Goal: Task Accomplishment & Management: Manage account settings

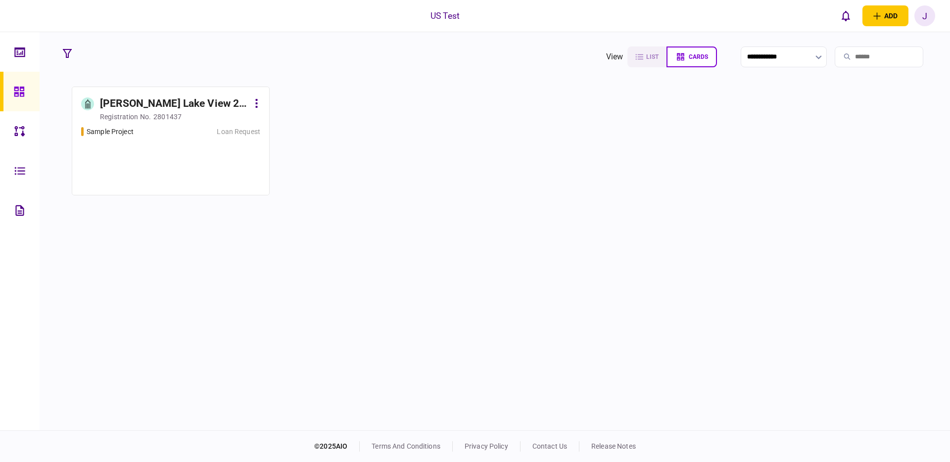
click at [126, 101] on div "[PERSON_NAME] Lake View 2 LLC" at bounding box center [174, 104] width 149 height 16
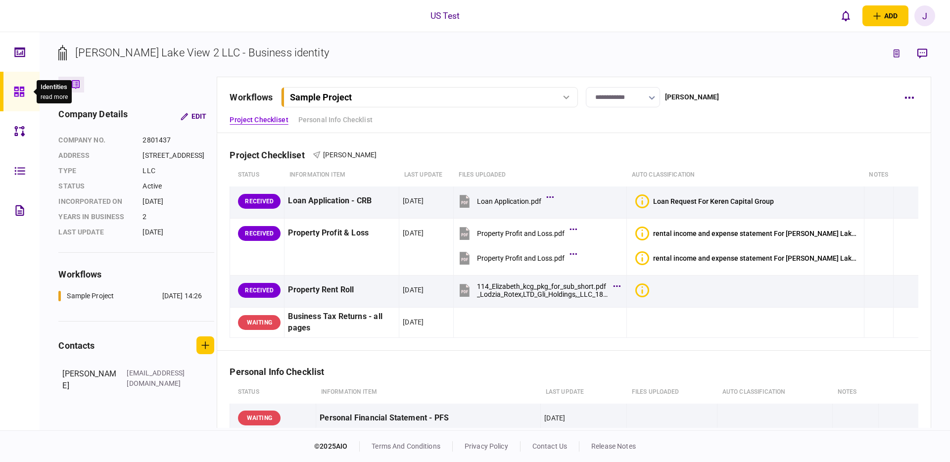
click at [17, 97] on icon at bounding box center [19, 91] width 11 height 11
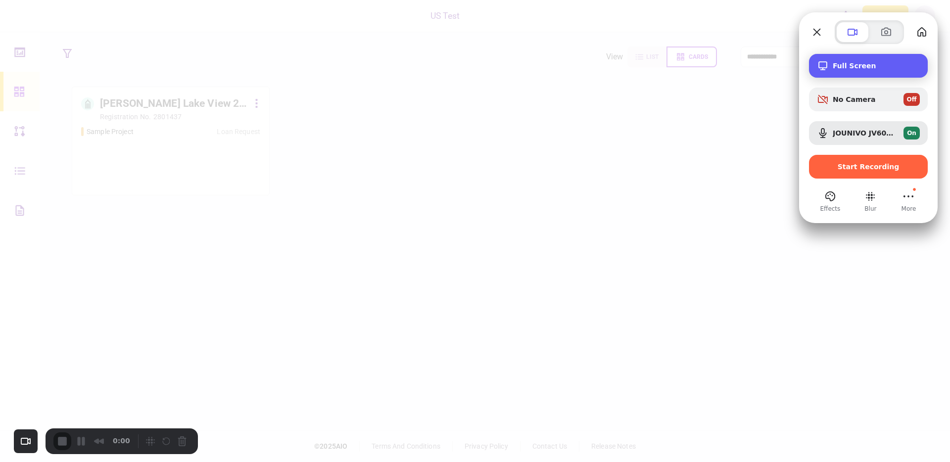
click at [850, 71] on div "Full Screen" at bounding box center [868, 66] width 119 height 24
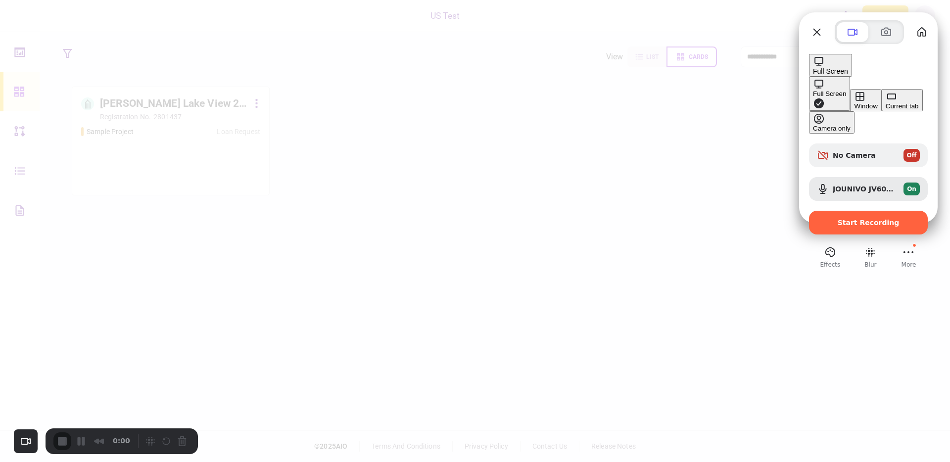
click at [882, 103] on button "Current tab" at bounding box center [902, 100] width 41 height 22
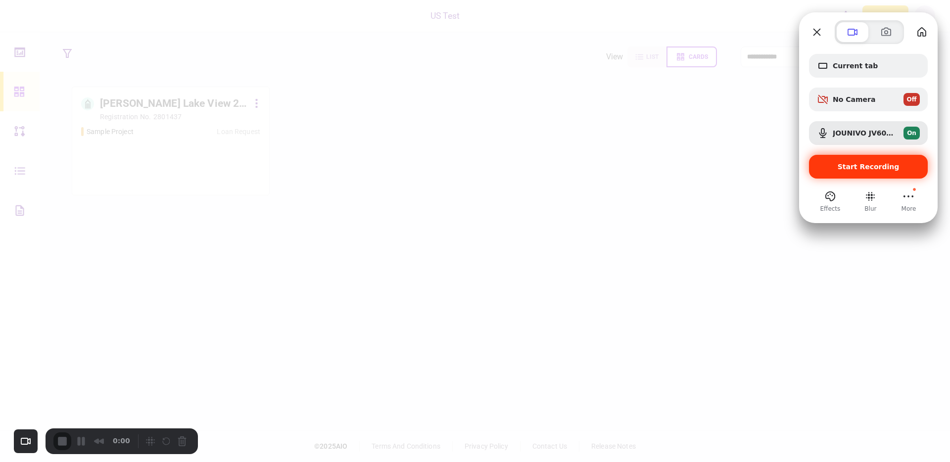
click at [854, 168] on span "Start Recording" at bounding box center [869, 167] width 62 height 8
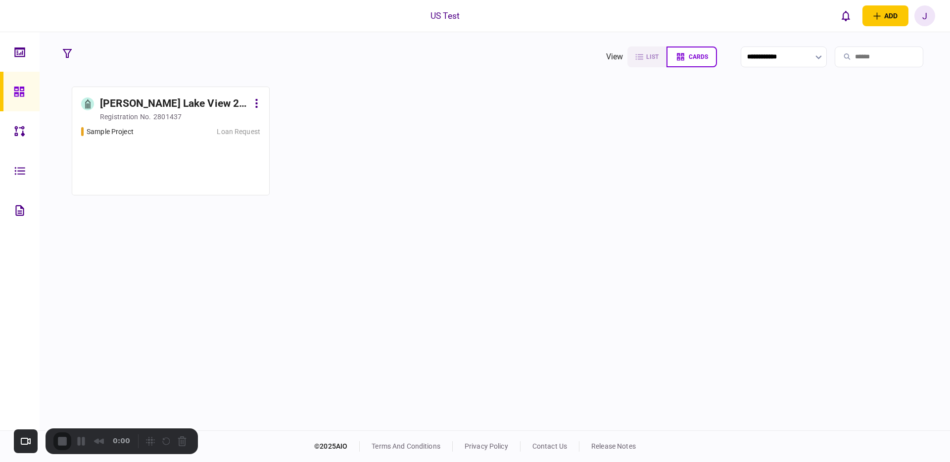
click at [257, 101] on icon at bounding box center [256, 103] width 2 height 9
click at [194, 109] on div at bounding box center [475, 231] width 950 height 462
click at [190, 103] on div "Elizabeth Lake View 2 LLC" at bounding box center [174, 104] width 149 height 16
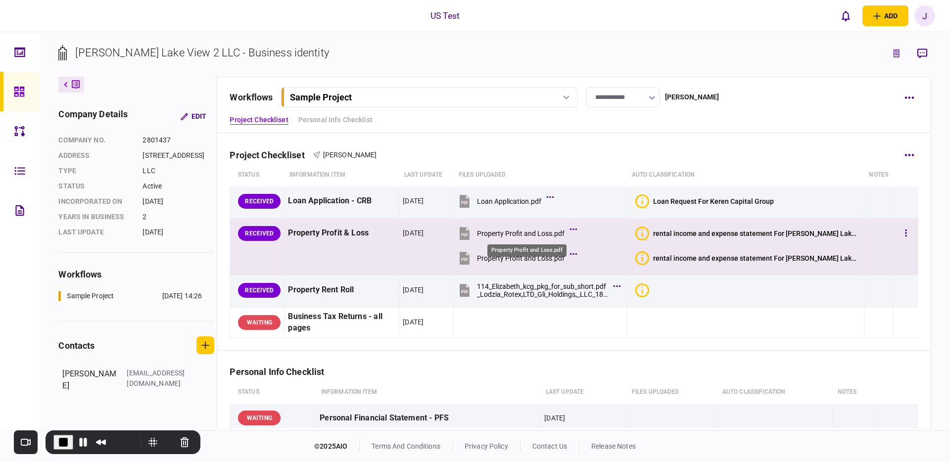
click at [492, 232] on div "Property Profit and Loss.pdf" at bounding box center [521, 234] width 88 height 8
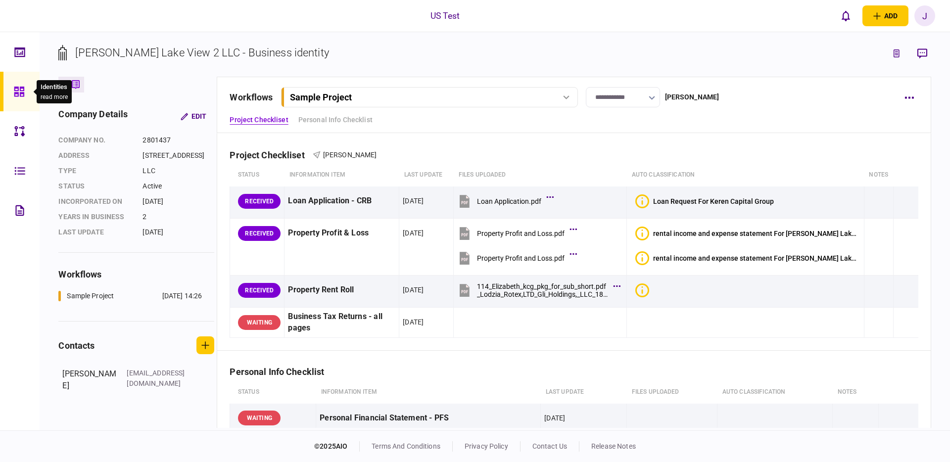
click at [17, 93] on icon at bounding box center [19, 92] width 10 height 10
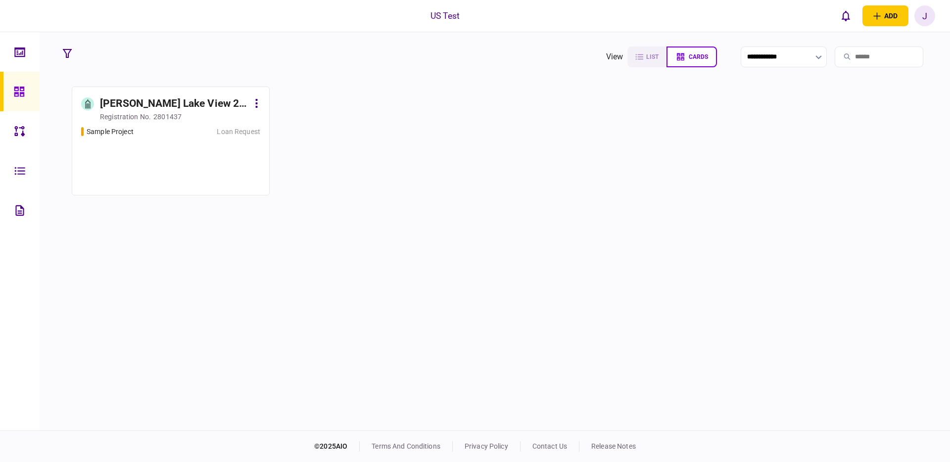
click at [267, 104] on link "Elizabeth Lake View 2 LLC registration no. 2801437 Sample Project Loan Request" at bounding box center [171, 141] width 198 height 109
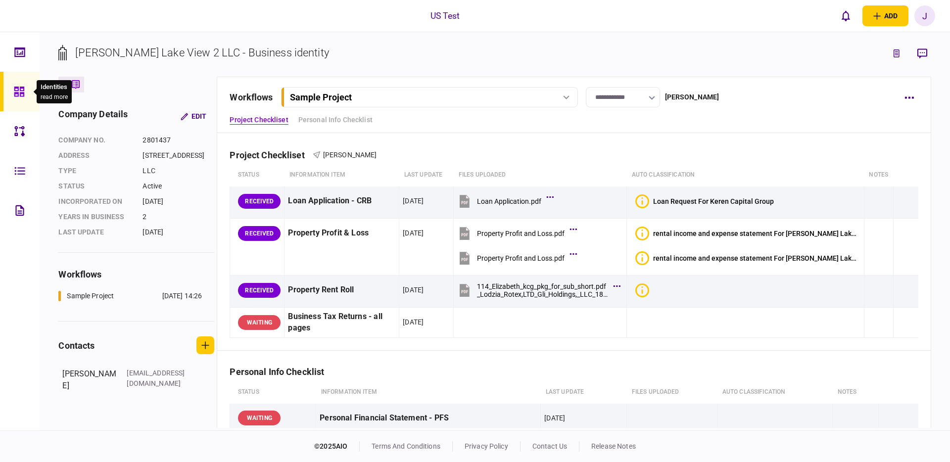
drag, startPoint x: 21, startPoint y: 89, endPoint x: 53, endPoint y: 83, distance: 32.7
click at [21, 89] on icon at bounding box center [19, 91] width 11 height 11
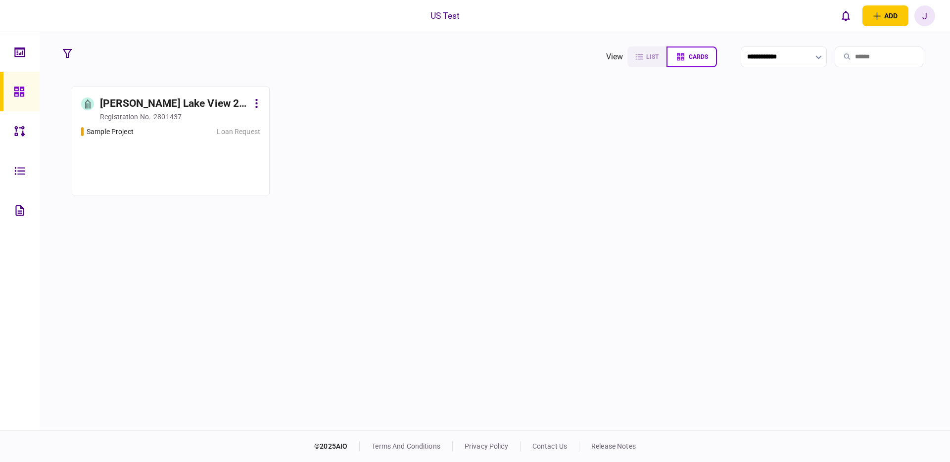
click at [260, 106] on button at bounding box center [256, 104] width 7 height 16
click at [246, 124] on span "archive" at bounding box center [245, 123] width 26 height 12
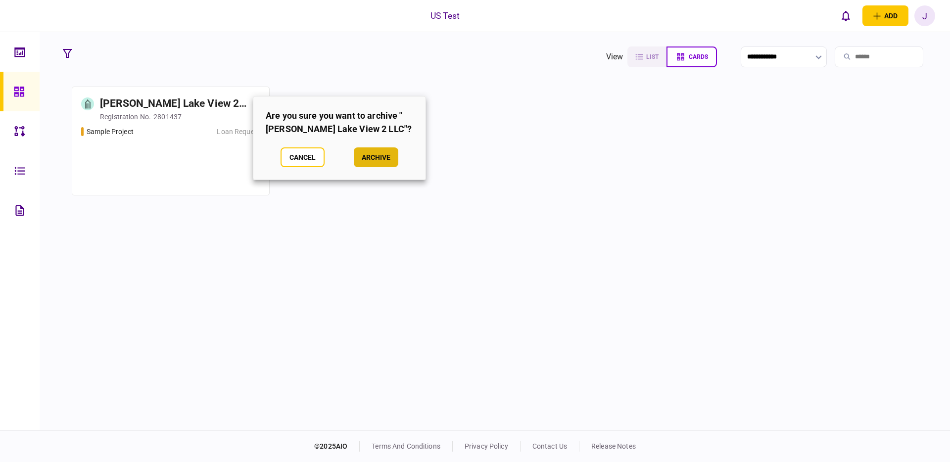
click at [385, 158] on button "archive" at bounding box center [376, 157] width 45 height 20
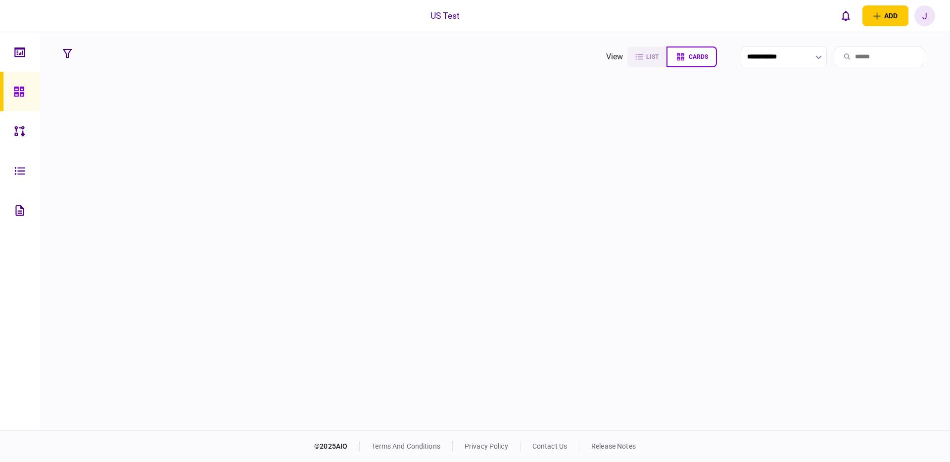
click at [926, 19] on div "J" at bounding box center [925, 15] width 21 height 21
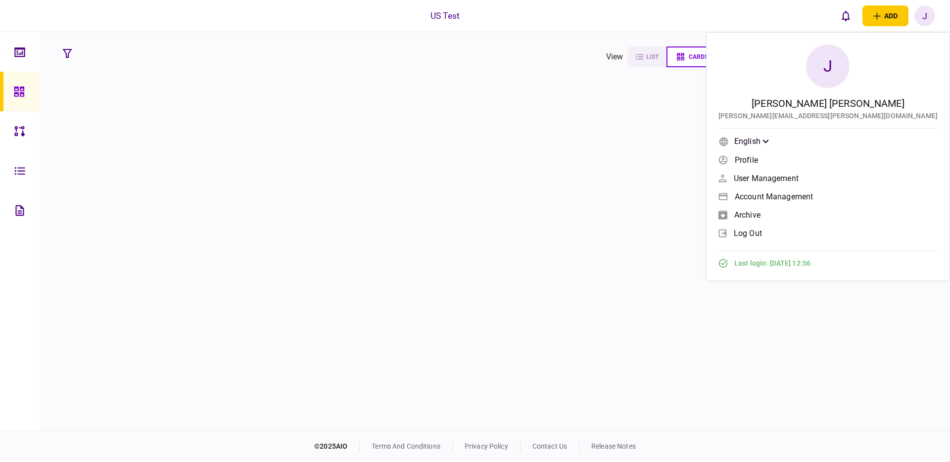
click at [761, 213] on span "archive" at bounding box center [748, 215] width 26 height 8
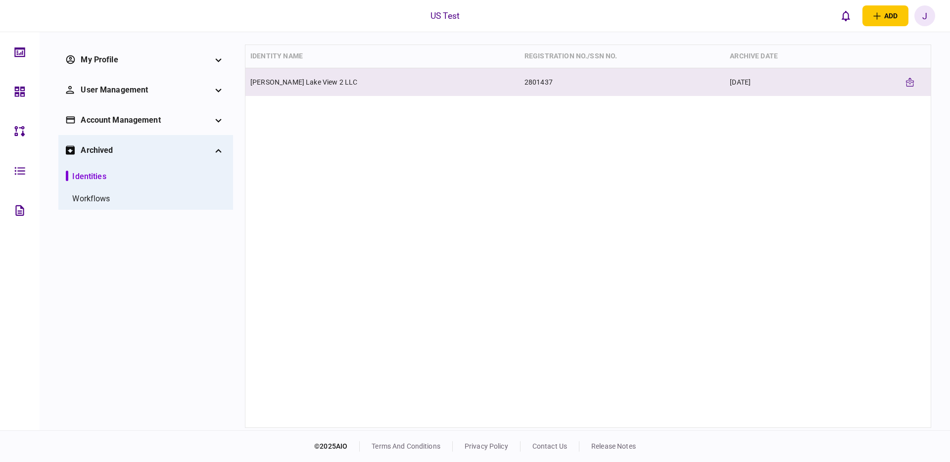
click at [331, 74] on td "Elizabeth Lake View 2 LLC" at bounding box center [383, 82] width 274 height 28
click at [911, 81] on icon "Unarchive" at bounding box center [912, 82] width 3 height 2
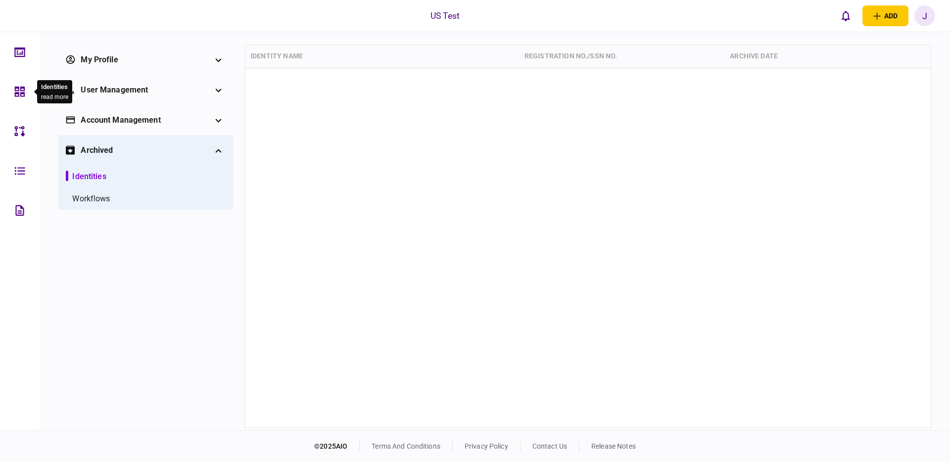
click at [22, 93] on icon at bounding box center [20, 92] width 10 height 10
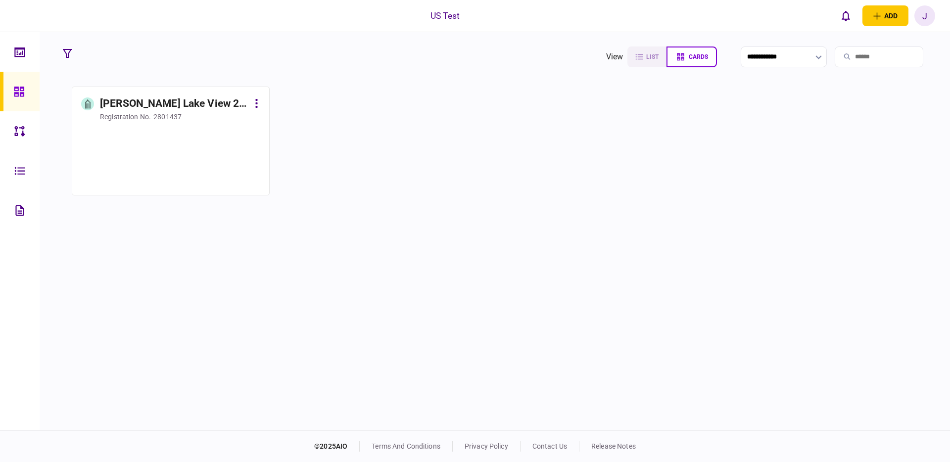
click at [160, 109] on div "Elizabeth Lake View 2 LLC" at bounding box center [174, 104] width 149 height 16
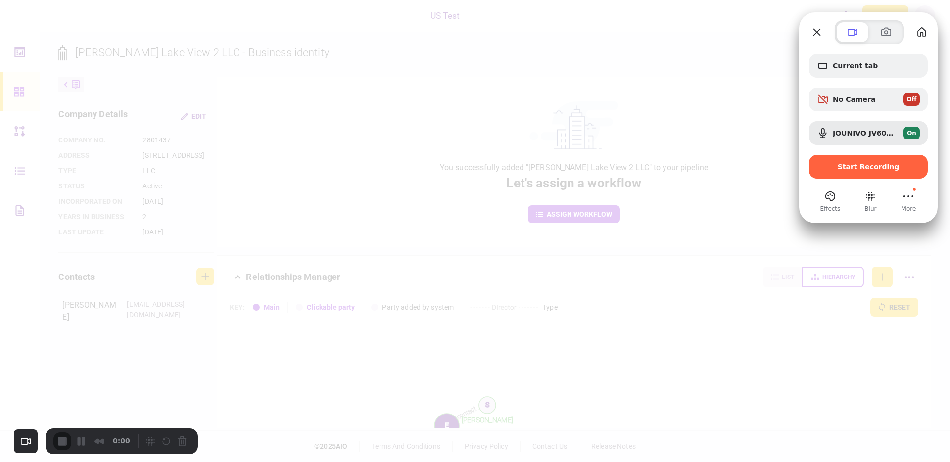
click at [713, 109] on div at bounding box center [475, 231] width 950 height 462
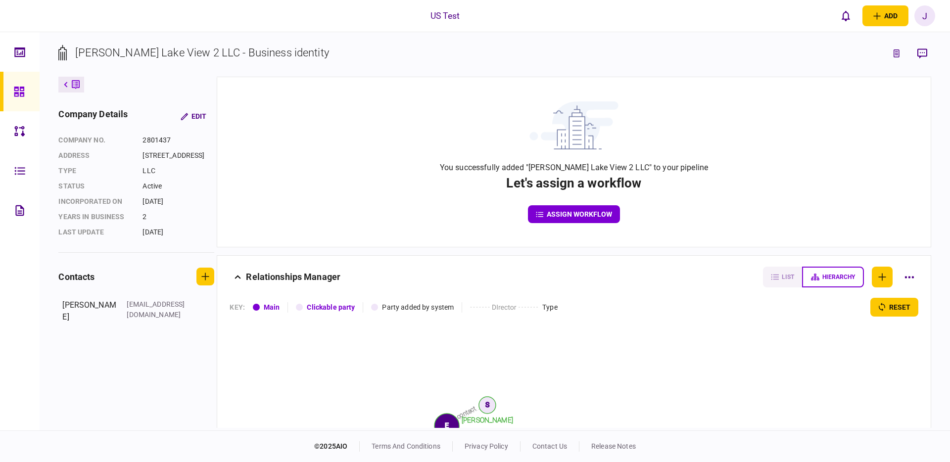
click at [578, 213] on button "assign workflow" at bounding box center [574, 214] width 92 height 18
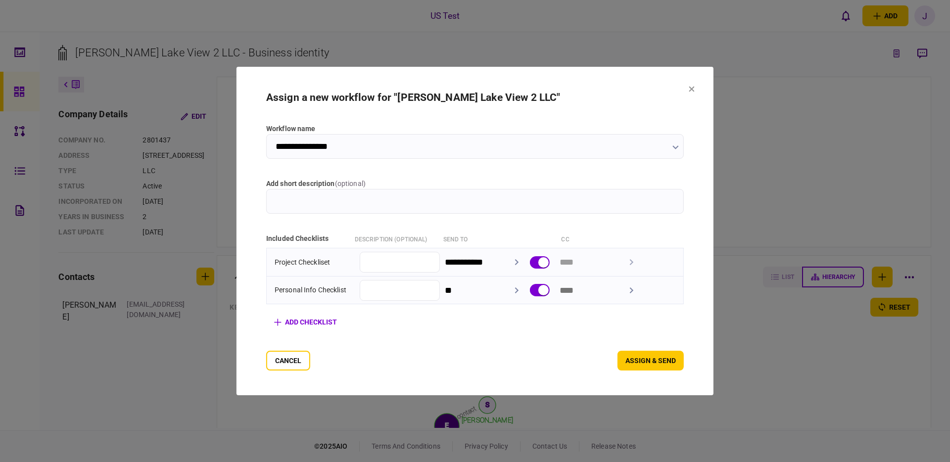
click at [367, 145] on input "**********" at bounding box center [475, 146] width 418 height 25
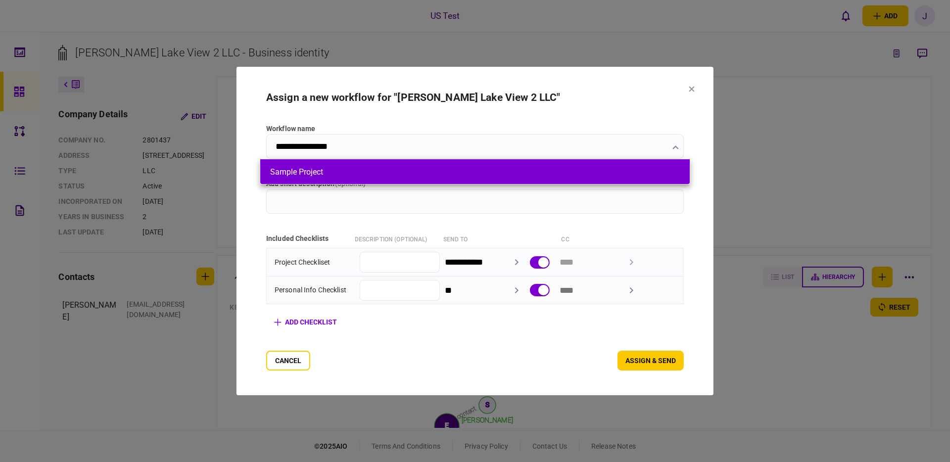
click at [386, 168] on button "Sample Project" at bounding box center [475, 171] width 410 height 9
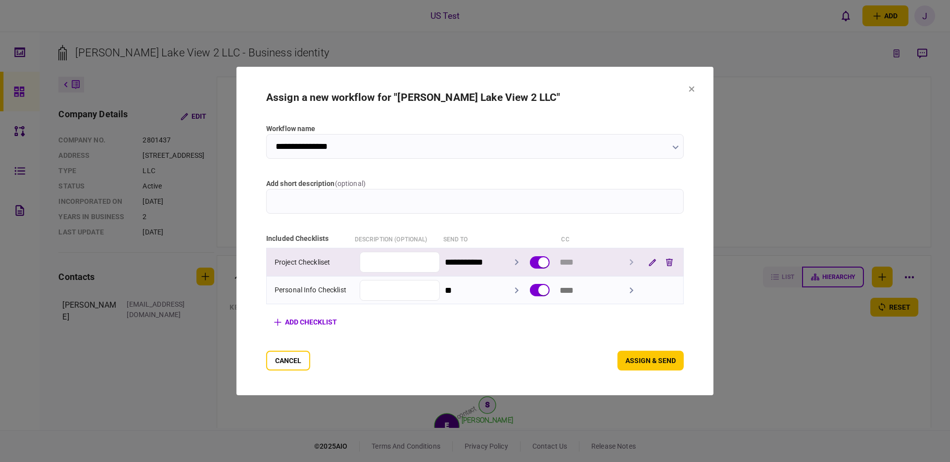
click at [523, 262] on input "**********" at bounding box center [485, 262] width 80 height 25
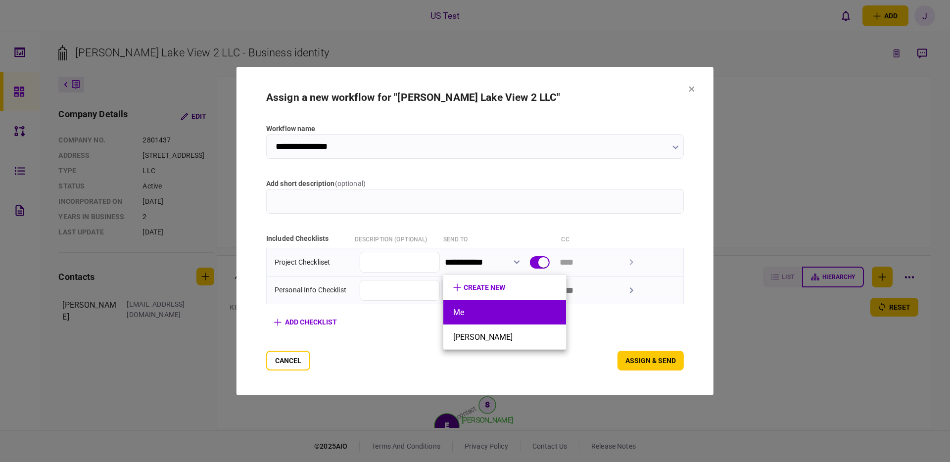
click at [471, 310] on button "Me" at bounding box center [504, 312] width 103 height 9
type input "**"
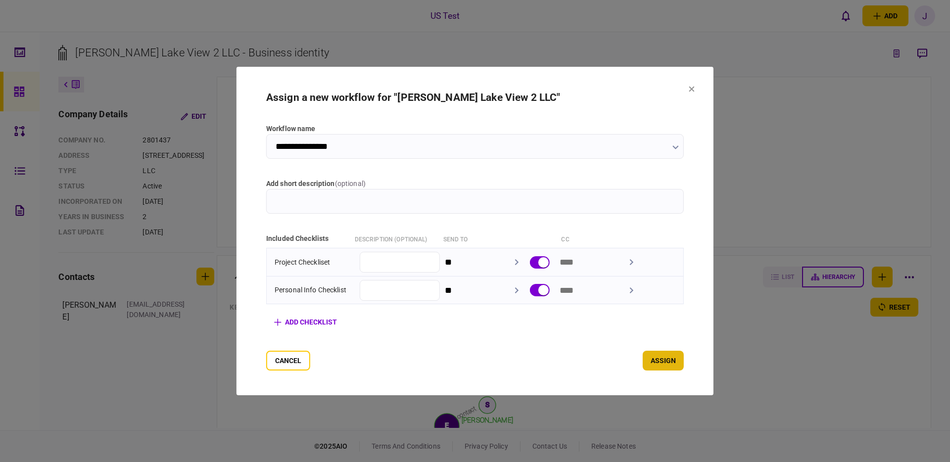
click at [665, 361] on button "assign" at bounding box center [663, 361] width 41 height 20
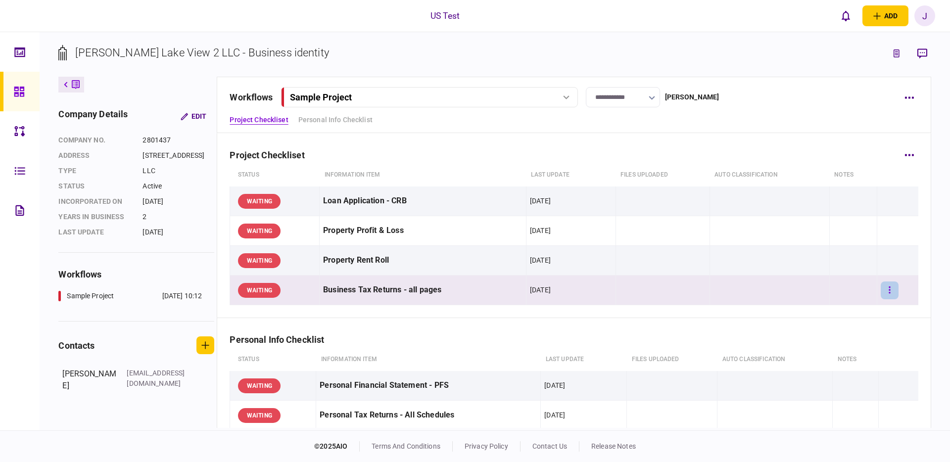
click at [896, 292] on button "button" at bounding box center [890, 291] width 18 height 18
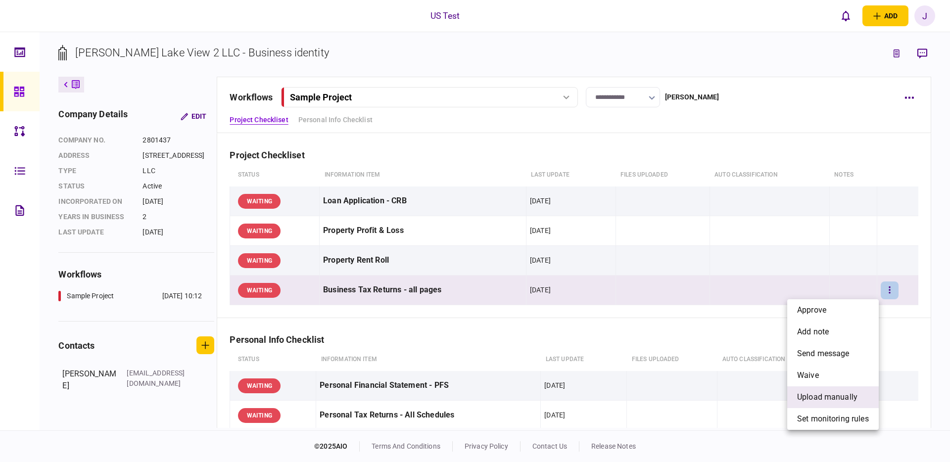
click at [839, 398] on span "upload manually" at bounding box center [827, 398] width 60 height 12
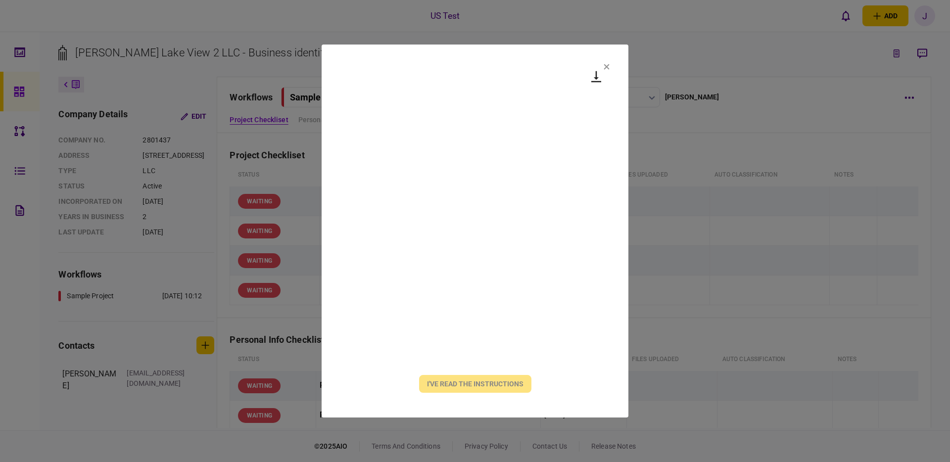
click at [466, 391] on div "I've read the instructions" at bounding box center [475, 384] width 112 height 18
click at [475, 382] on button "I've read the instructions" at bounding box center [475, 384] width 112 height 18
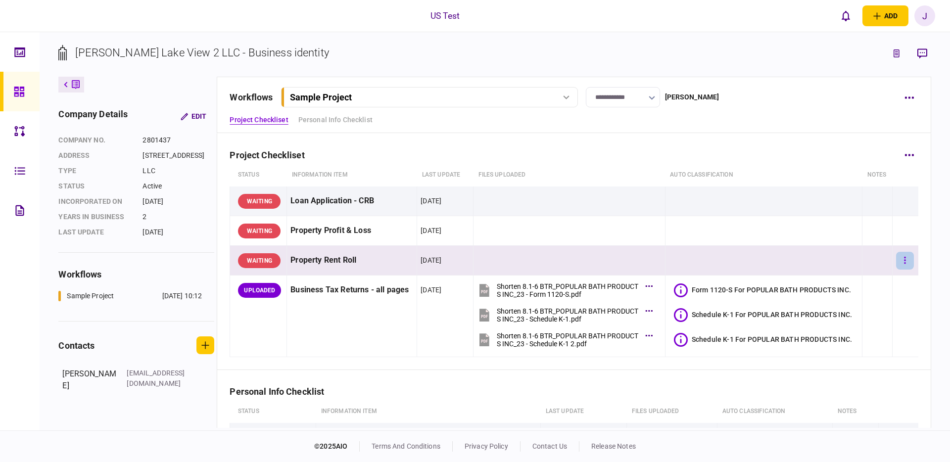
click at [900, 261] on button "button" at bounding box center [905, 261] width 18 height 18
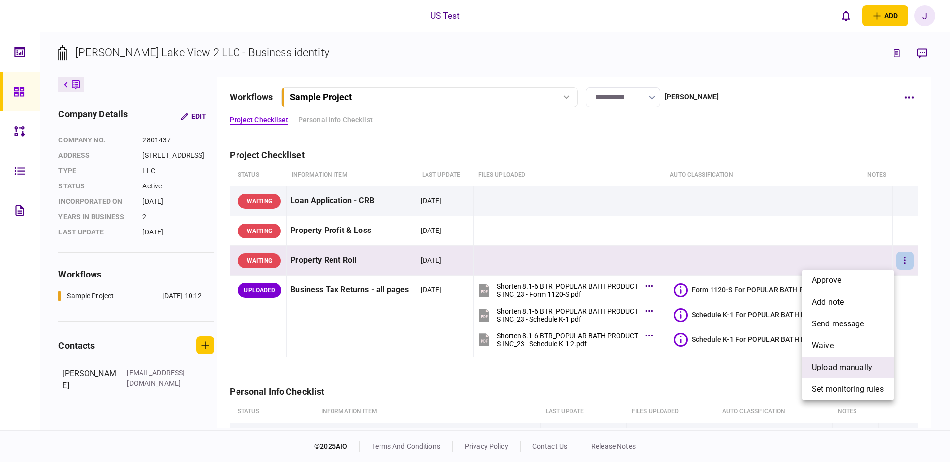
click at [843, 364] on span "upload manually" at bounding box center [842, 368] width 60 height 12
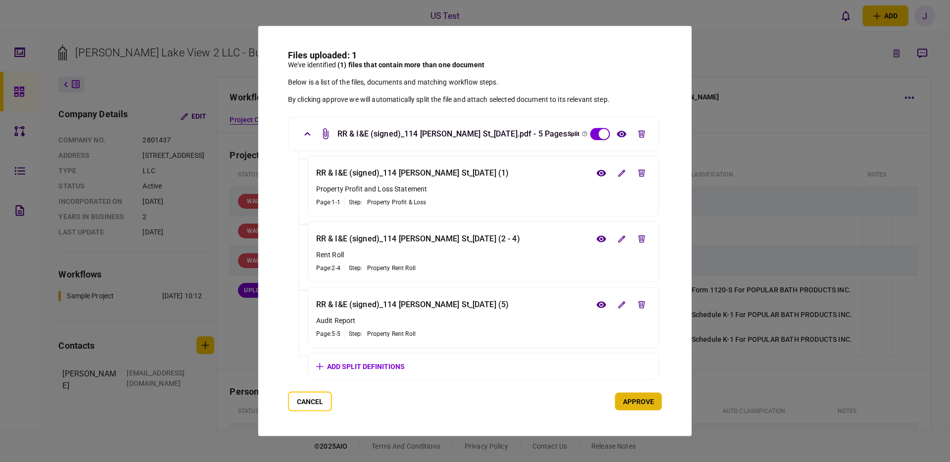
click at [634, 405] on button "approve" at bounding box center [638, 402] width 47 height 18
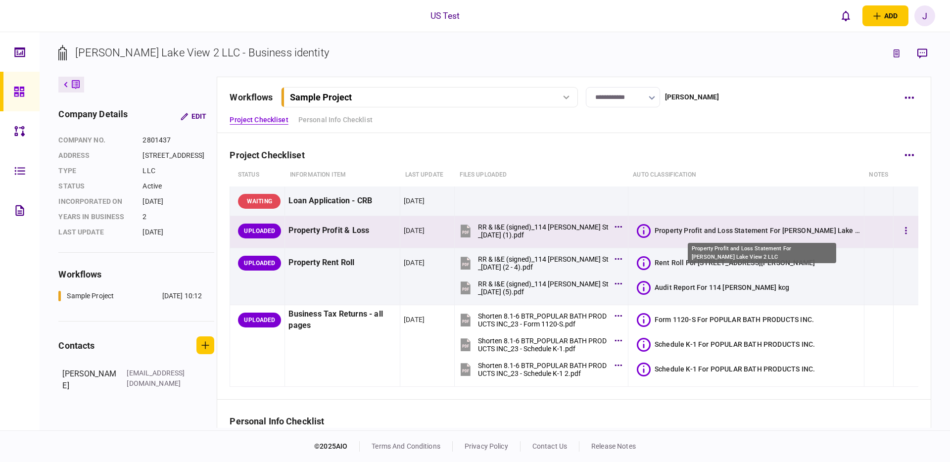
click at [683, 229] on div "Property Profit and Loss Statement For Elizabeth Lake View 2 LLC" at bounding box center [758, 231] width 206 height 10
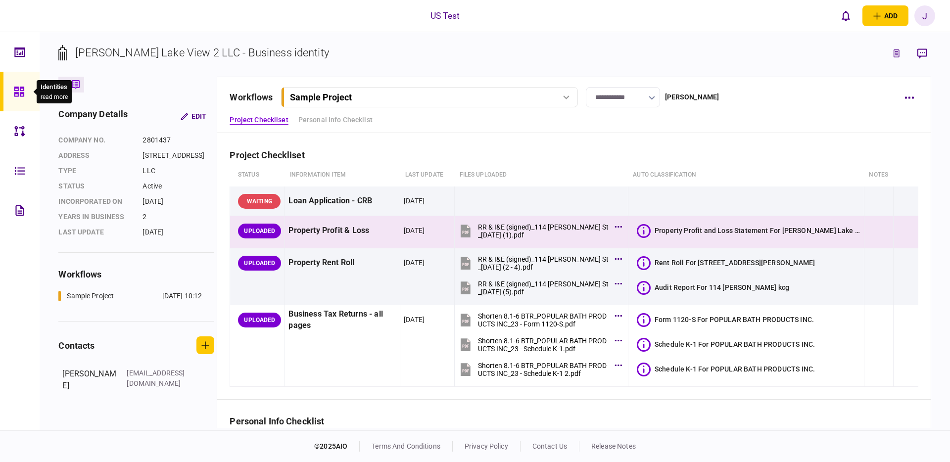
click at [25, 94] on div at bounding box center [22, 92] width 16 height 40
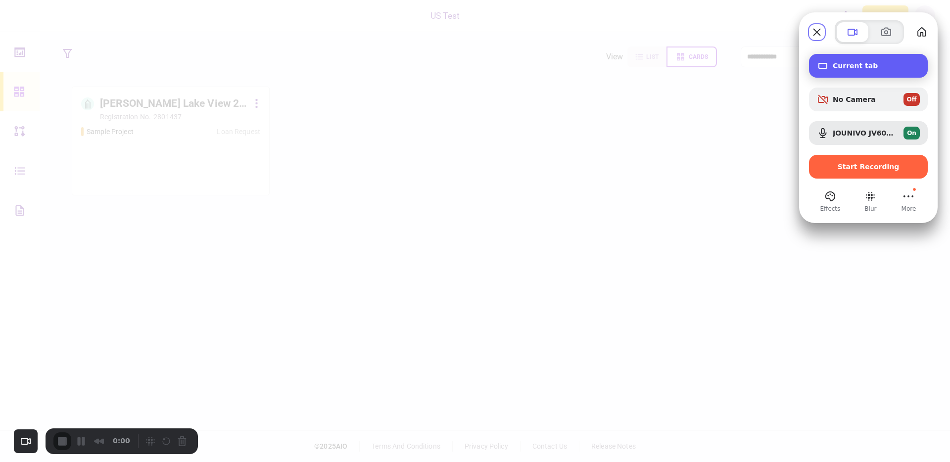
click at [836, 70] on div "Current tab" at bounding box center [868, 66] width 119 height 24
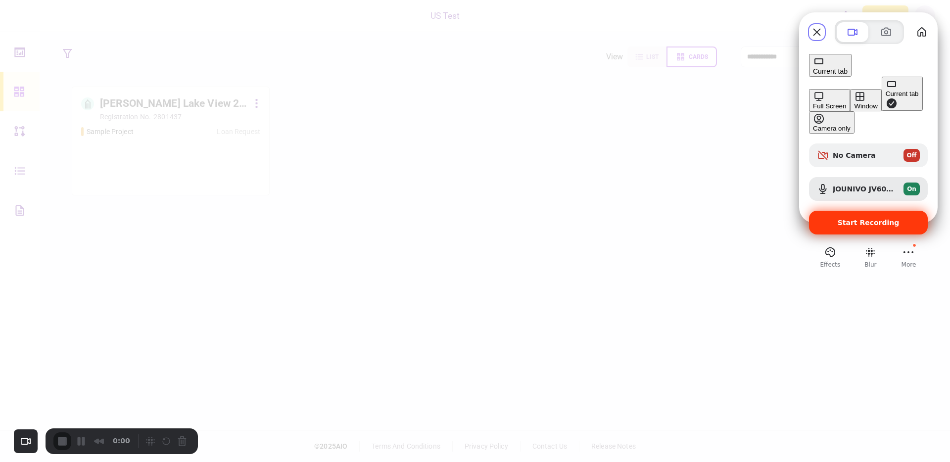
click at [870, 211] on div "Start Recording" at bounding box center [868, 223] width 119 height 24
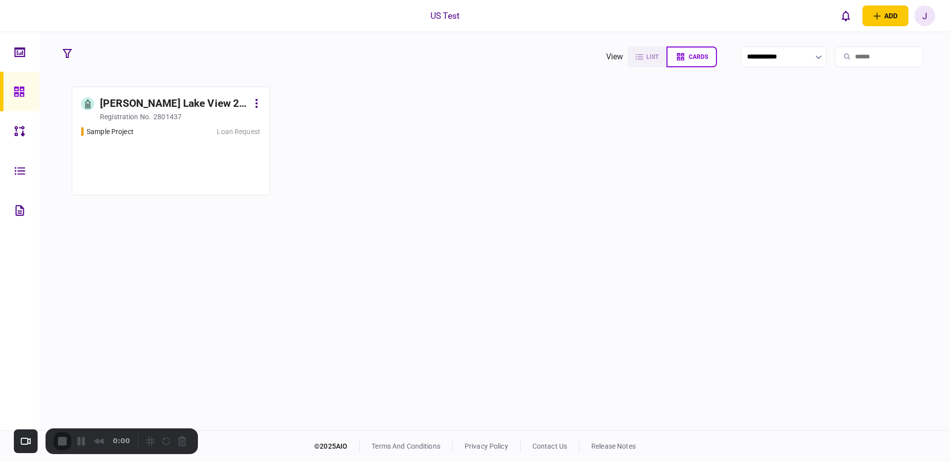
click at [185, 105] on div "Elizabeth Lake View 2 LLC" at bounding box center [174, 104] width 149 height 16
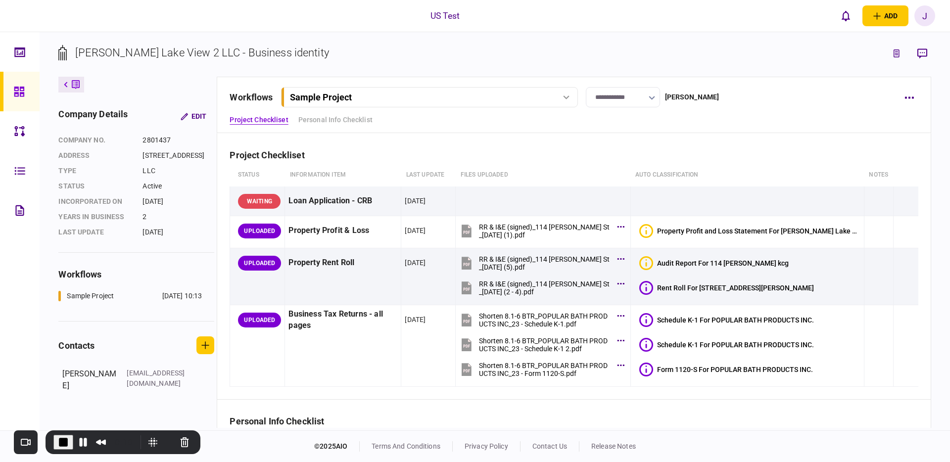
click at [73, 83] on icon at bounding box center [76, 85] width 8 height 10
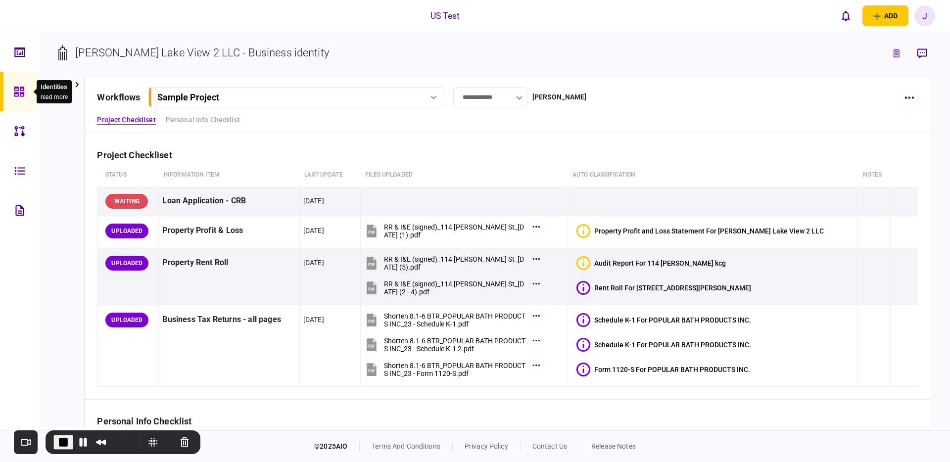
click at [24, 90] on icon at bounding box center [19, 91] width 11 height 11
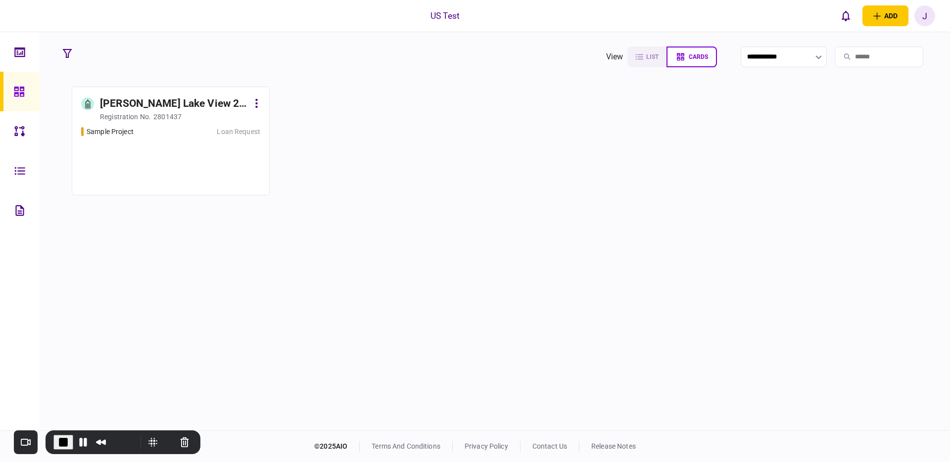
click at [258, 102] on button at bounding box center [256, 104] width 7 height 16
click at [243, 122] on span "archive" at bounding box center [245, 123] width 26 height 12
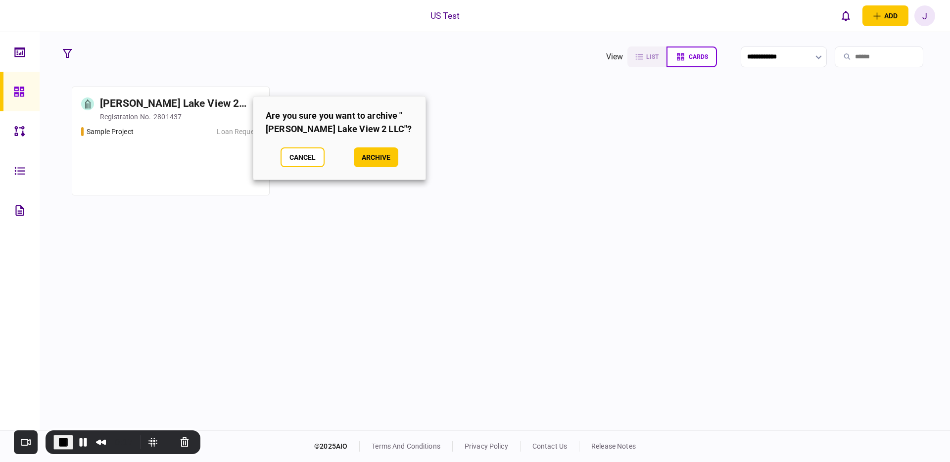
click at [381, 158] on button "archive" at bounding box center [376, 157] width 45 height 20
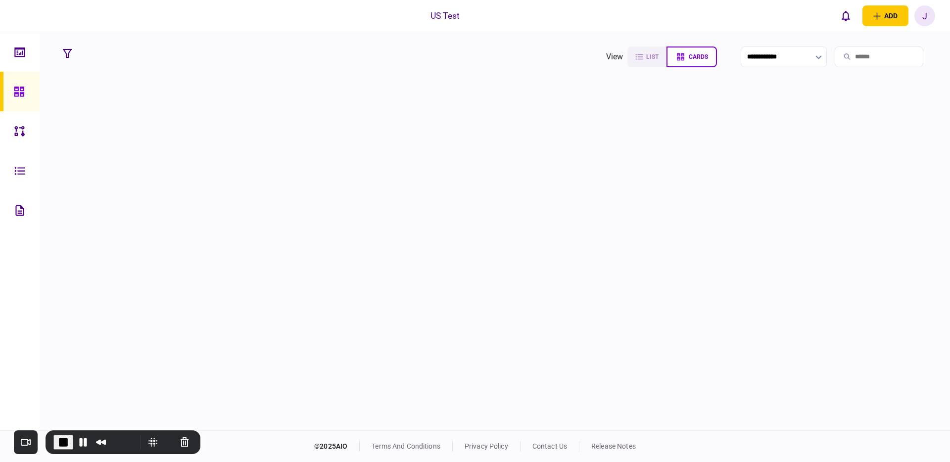
click at [928, 18] on div "J" at bounding box center [925, 15] width 21 height 21
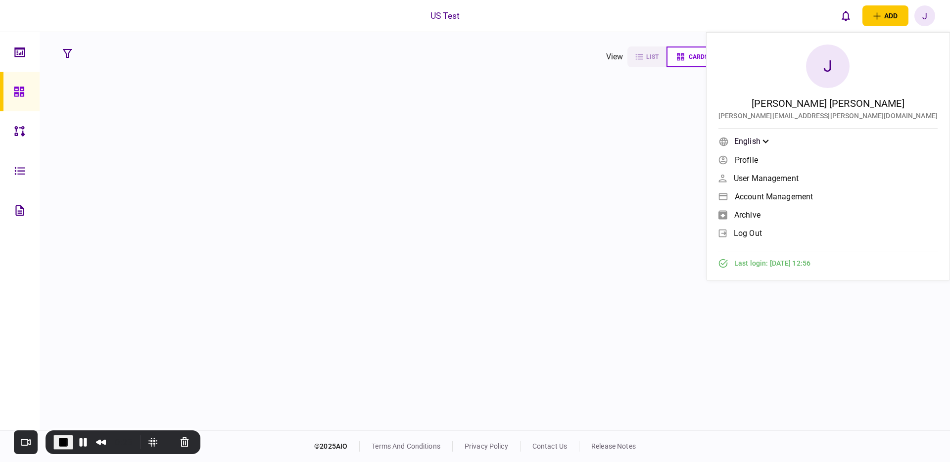
click at [761, 213] on span "archive" at bounding box center [748, 215] width 26 height 8
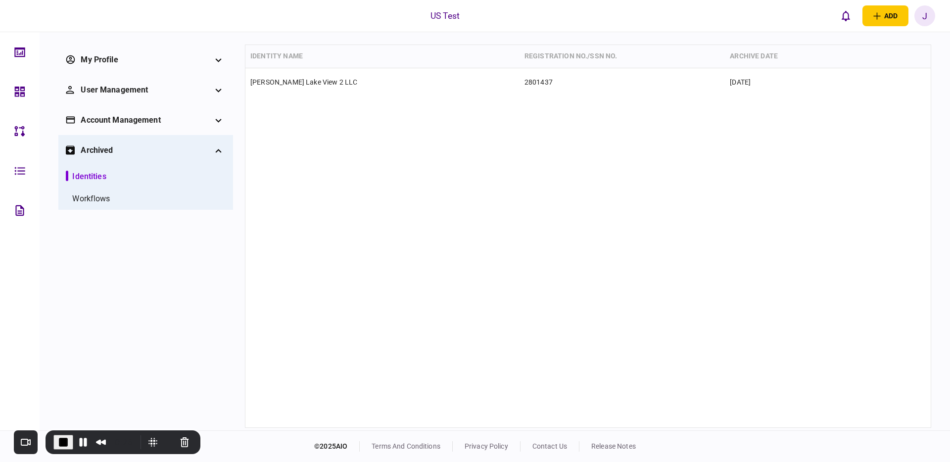
click at [92, 198] on div "workflows" at bounding box center [91, 199] width 38 height 12
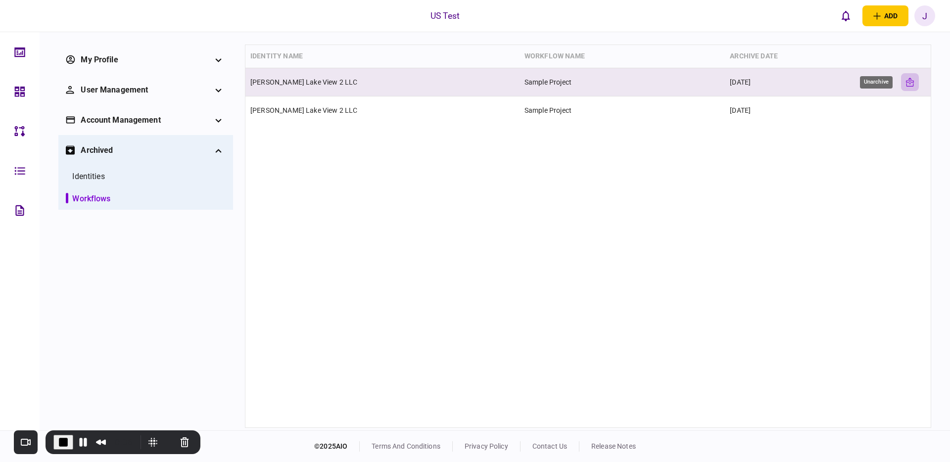
click at [907, 81] on rect "Unarchive" at bounding box center [907, 79] width 4 height 4
click at [909, 81] on icon "unarchive-line" at bounding box center [910, 82] width 10 height 10
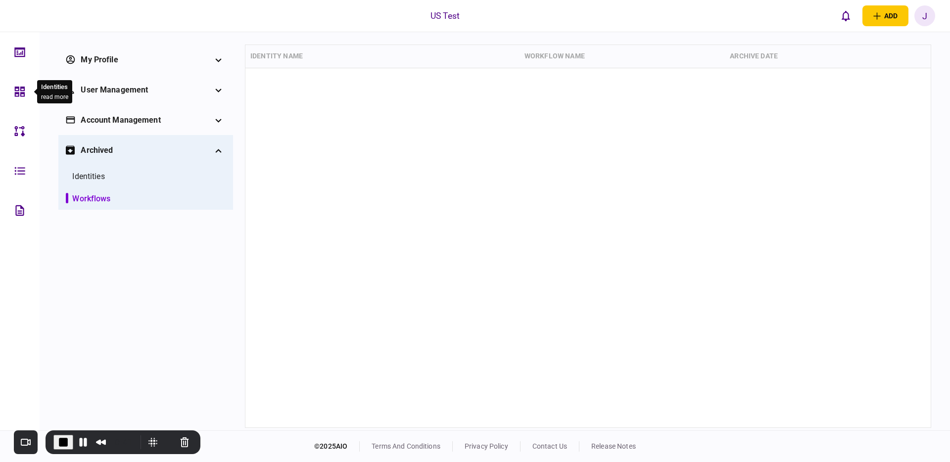
drag, startPoint x: 16, startPoint y: 88, endPoint x: 28, endPoint y: 88, distance: 12.4
click at [16, 88] on icon at bounding box center [20, 92] width 10 height 10
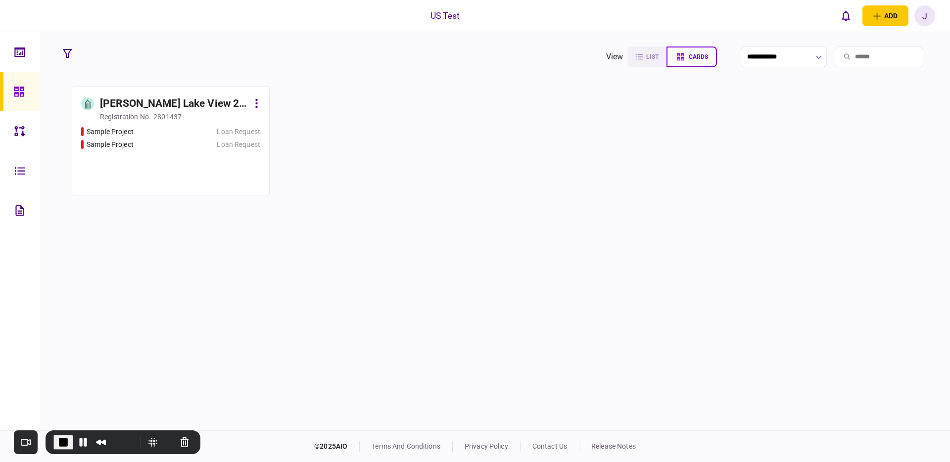
click at [168, 108] on div "Elizabeth Lake View 2 LLC" at bounding box center [174, 104] width 149 height 16
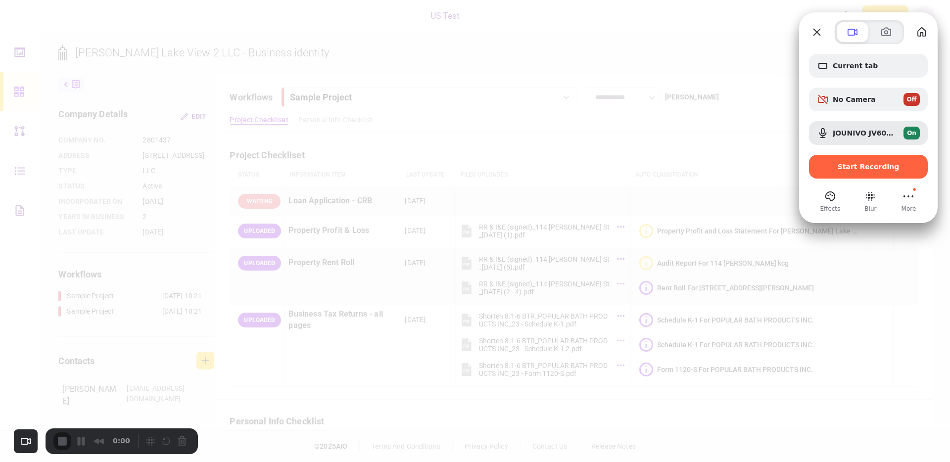
click at [915, 203] on div "open menu" at bounding box center [909, 197] width 16 height 16
click at [923, 34] on button "My library" at bounding box center [922, 32] width 16 height 16
click at [815, 26] on button "Close" at bounding box center [817, 32] width 16 height 16
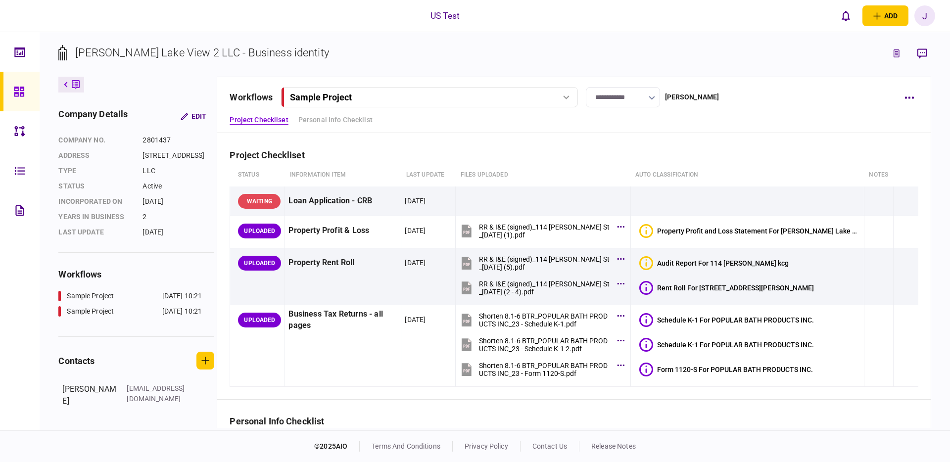
click at [435, 107] on button "Sample Project" at bounding box center [429, 97] width 297 height 20
click at [414, 112] on link "Sample Project 01 Oct 2025 10:21" at bounding box center [431, 118] width 284 height 20
drag, startPoint x: 414, startPoint y: 104, endPoint x: 413, endPoint y: 114, distance: 9.9
click at [414, 104] on button "Sample Project" at bounding box center [429, 97] width 297 height 20
click at [406, 134] on link "Sample Project 01 Oct 2025 10:21" at bounding box center [431, 138] width 284 height 20
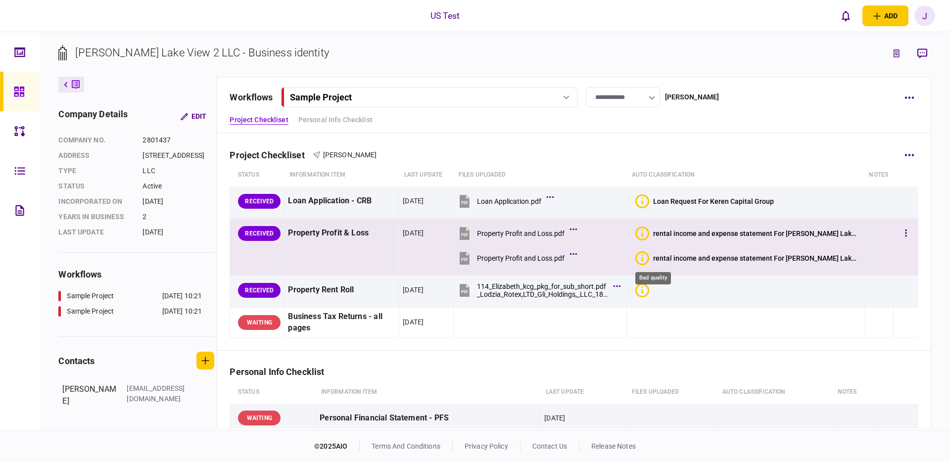
click at [649, 259] on icon "Bad quality" at bounding box center [643, 258] width 14 height 14
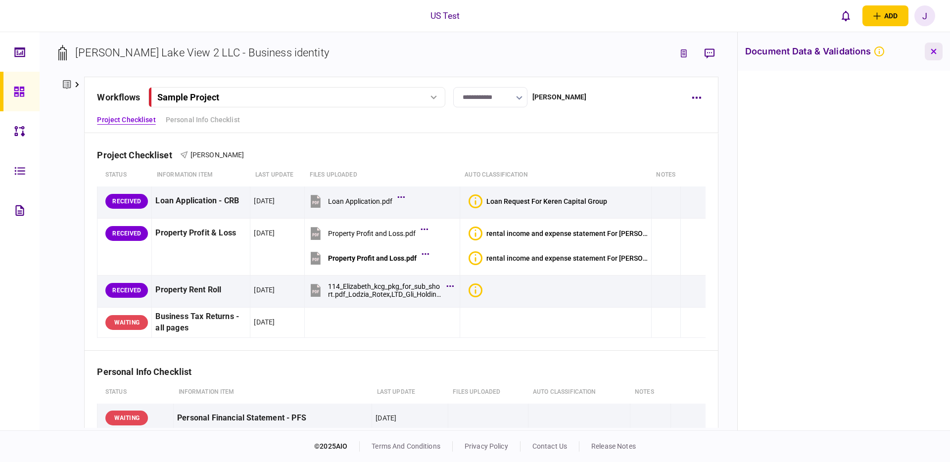
click at [936, 55] on button "button" at bounding box center [934, 52] width 18 height 18
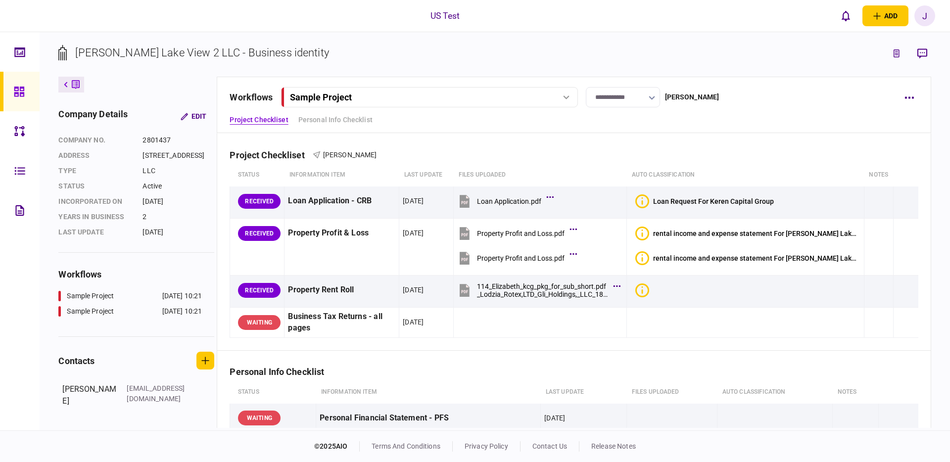
click at [363, 91] on button "Sample Project" at bounding box center [429, 97] width 297 height 20
click at [359, 121] on link "Sample Project 01 Oct 2025 10:21" at bounding box center [431, 118] width 284 height 20
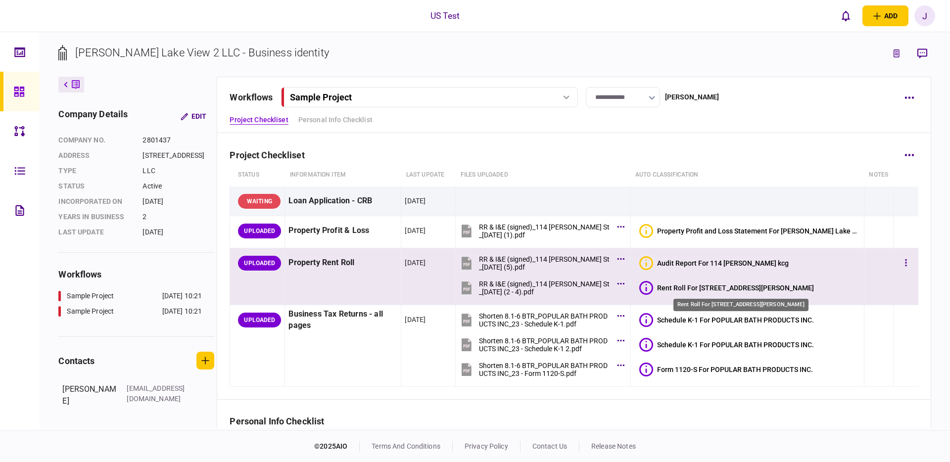
click at [683, 287] on div "Rent Roll For 114 Elizabeth Street" at bounding box center [735, 288] width 157 height 8
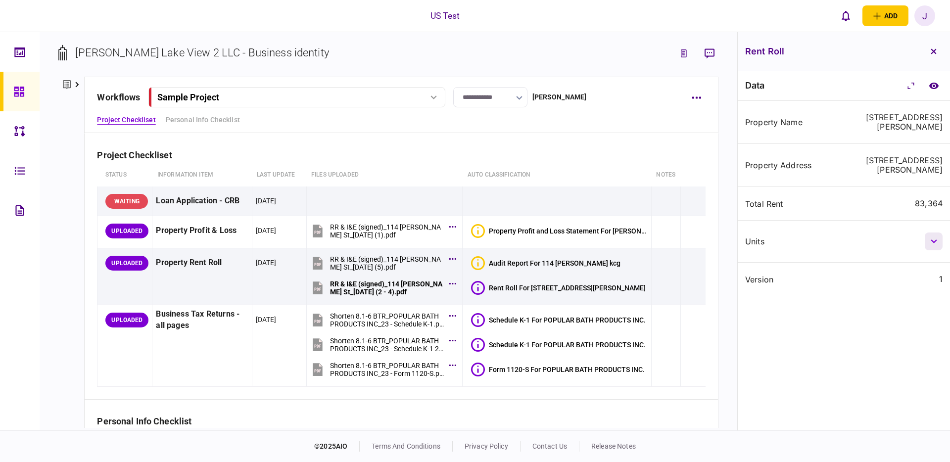
click at [932, 233] on button "button" at bounding box center [934, 242] width 18 height 18
